Goal: Task Accomplishment & Management: Manage account settings

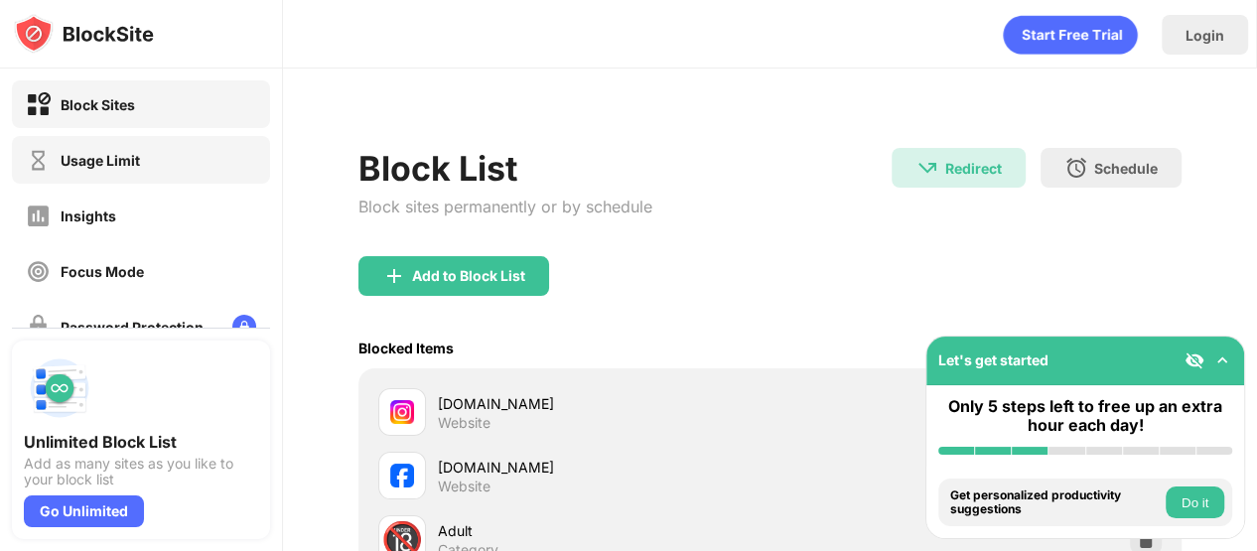
click at [177, 160] on div "Usage Limit" at bounding box center [141, 160] width 258 height 48
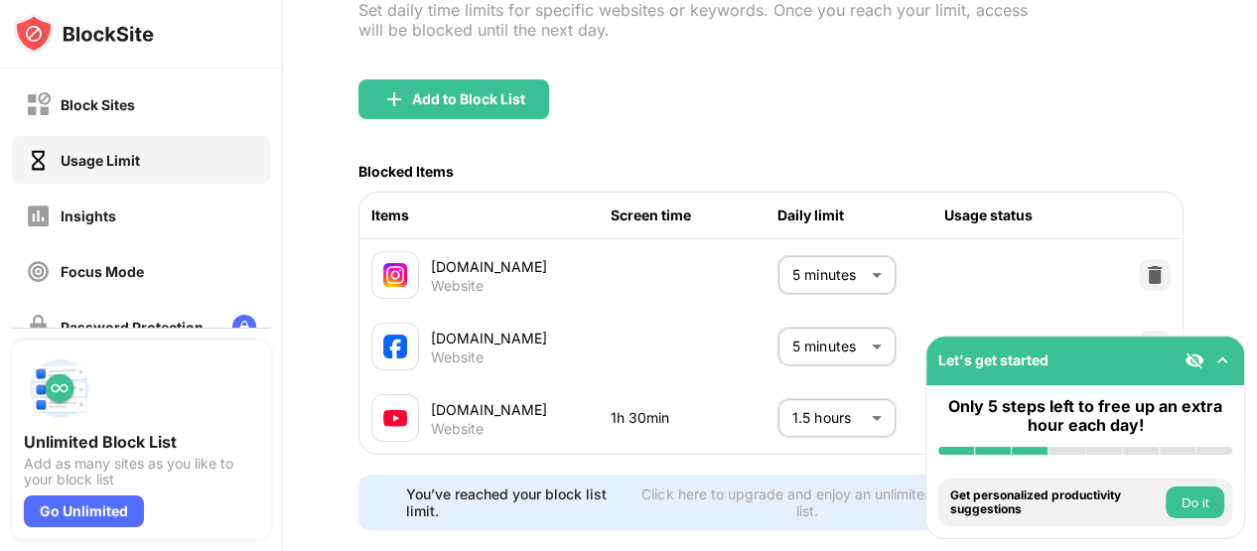
scroll to position [174, 0]
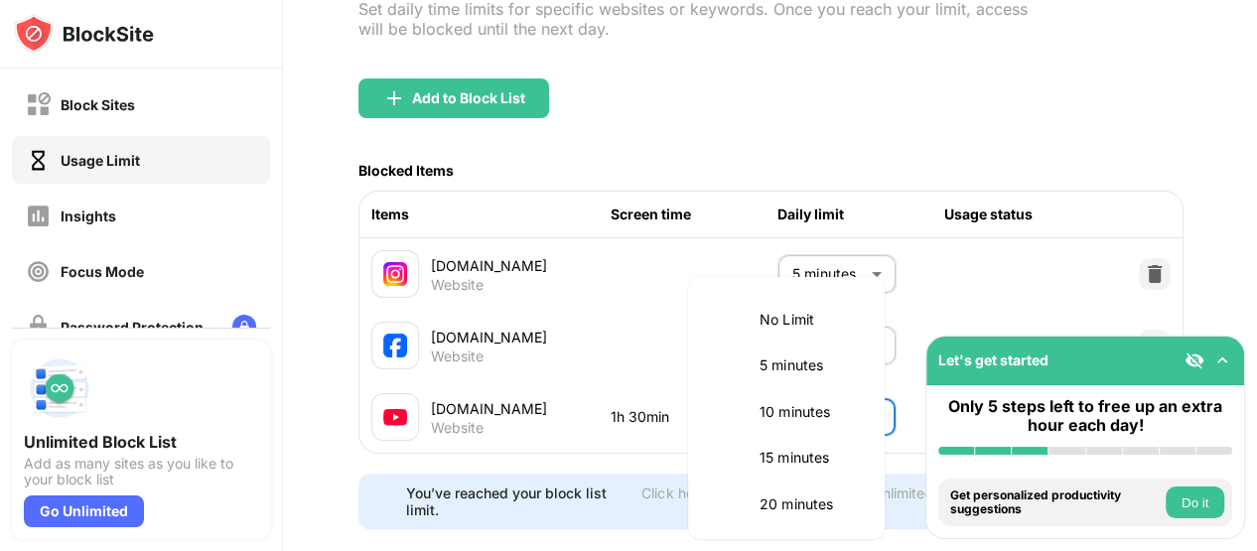
click at [851, 406] on body "Block Sites Usage Limit Insights Focus Mode Password Protection Custom Block Pa…" at bounding box center [628, 275] width 1257 height 551
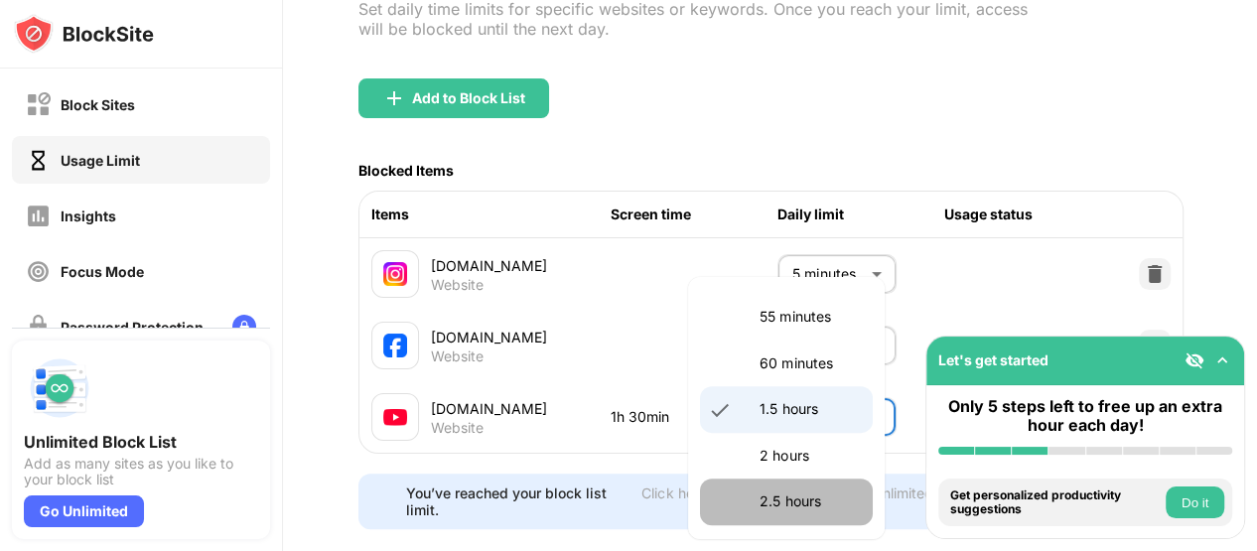
click at [810, 491] on p "2.5 hours" at bounding box center [810, 502] width 101 height 22
type input "***"
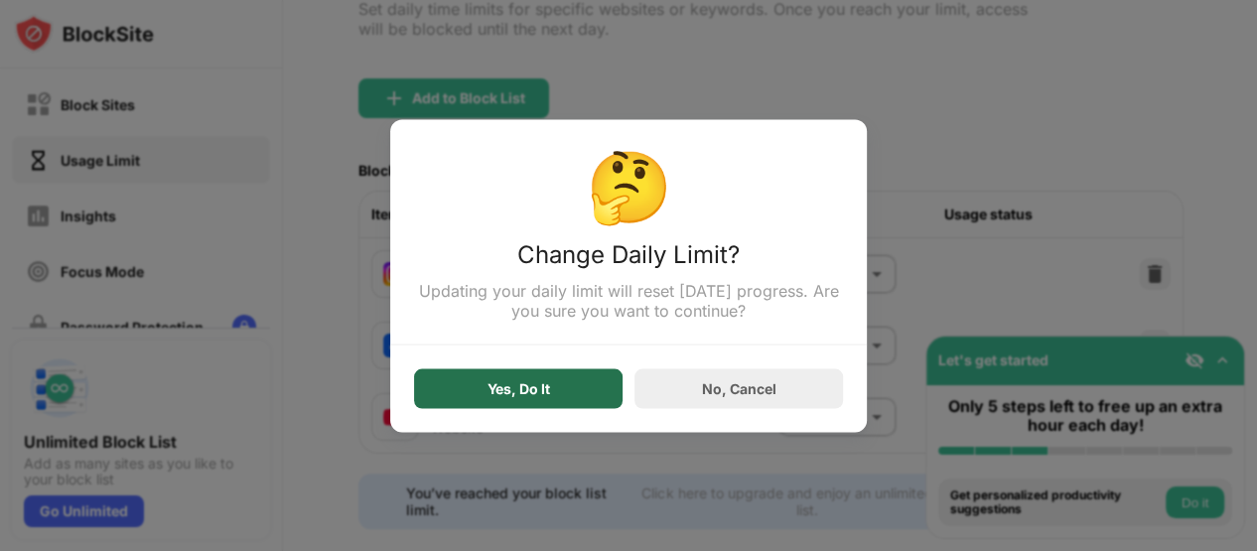
click at [572, 389] on div "Yes, Do It" at bounding box center [518, 388] width 209 height 40
